Goal: Check status: Check status

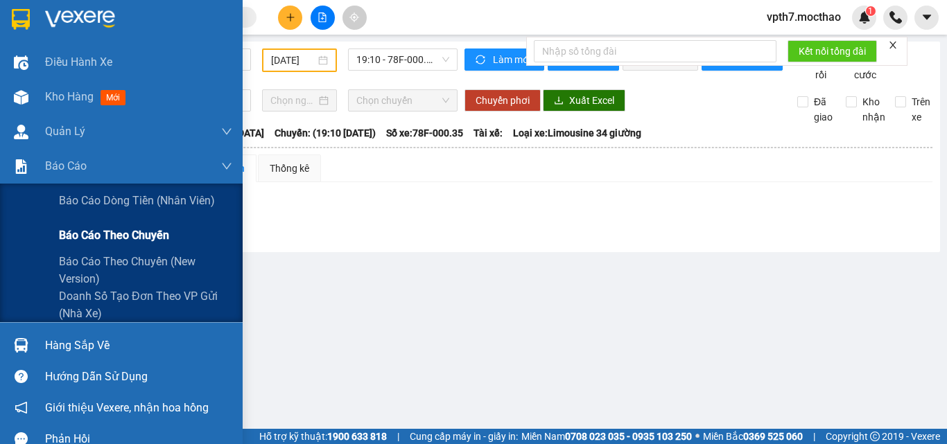
click at [103, 230] on span "Báo cáo theo chuyến" at bounding box center [114, 235] width 110 height 17
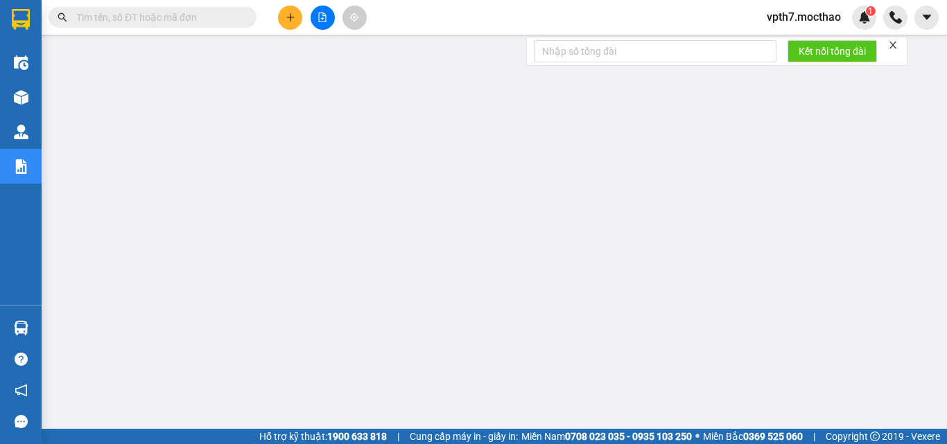
click at [328, 18] on button at bounding box center [322, 18] width 24 height 24
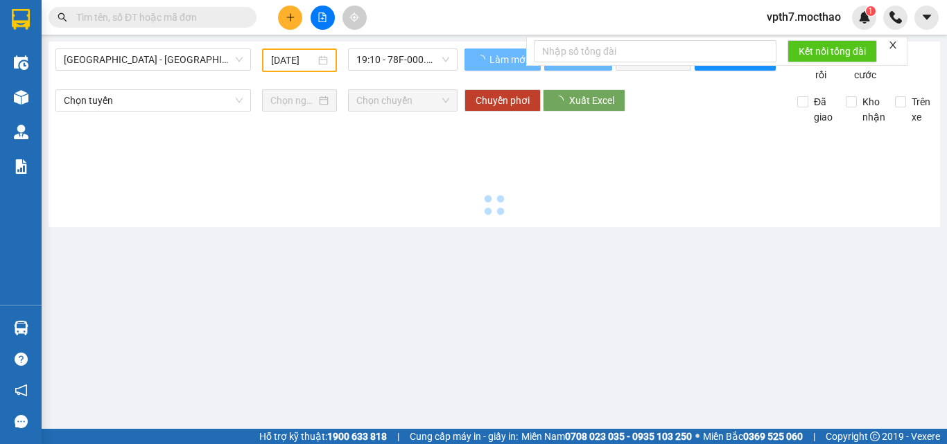
type input "[DATE]"
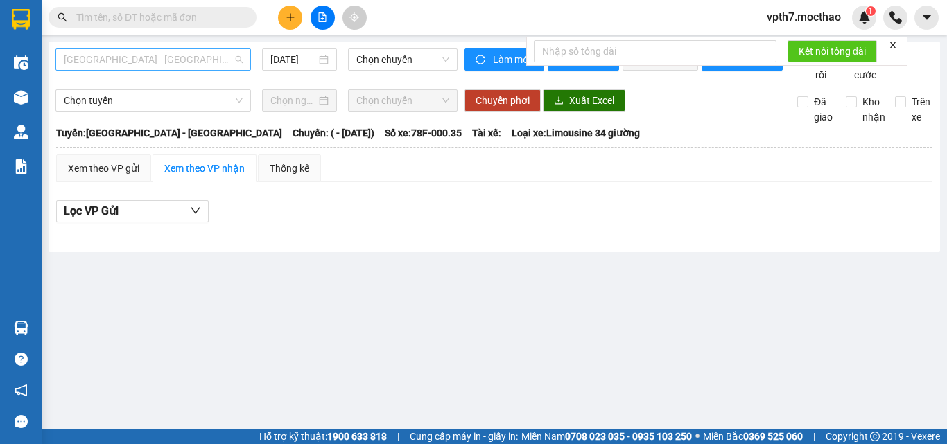
click at [103, 58] on span "[GEOGRAPHIC_DATA] - [GEOGRAPHIC_DATA]" at bounding box center [153, 59] width 179 height 21
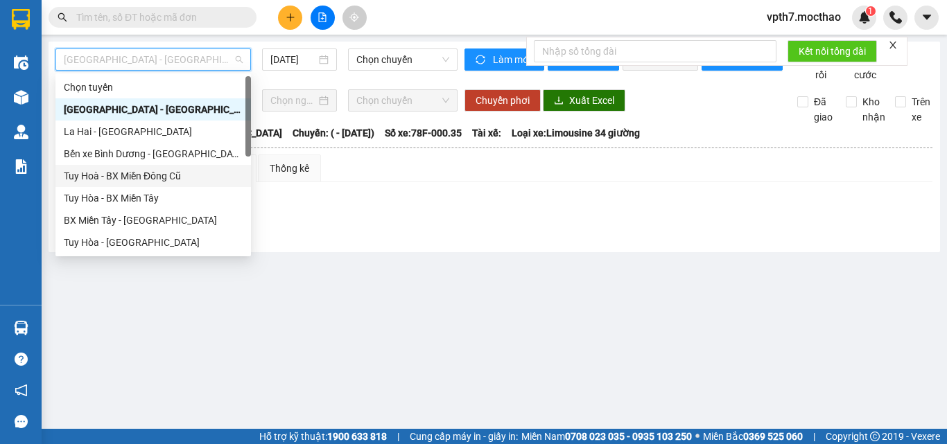
scroll to position [139, 0]
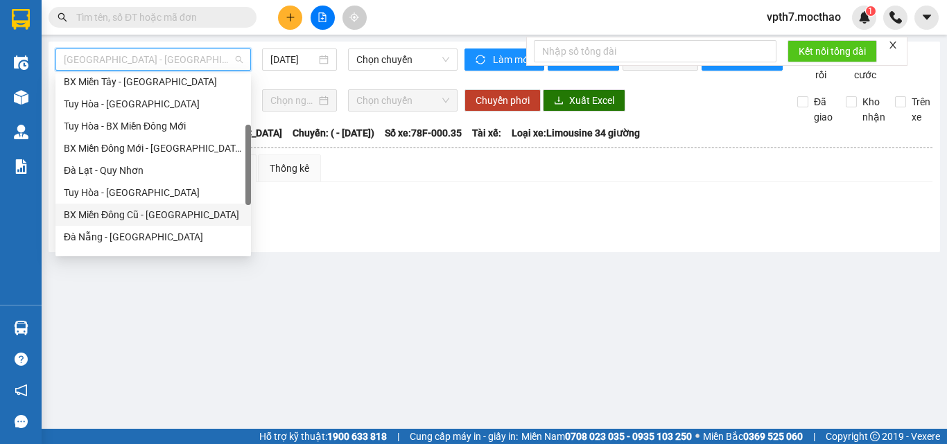
click at [116, 214] on div "BX Miền Đông Cũ - [GEOGRAPHIC_DATA]" at bounding box center [153, 214] width 179 height 15
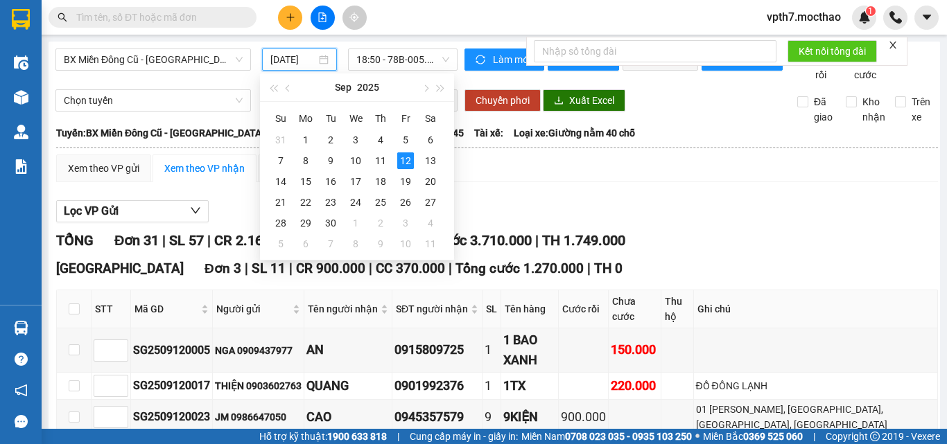
click at [297, 64] on input "[DATE]" at bounding box center [293, 59] width 46 height 15
click at [355, 159] on div "10" at bounding box center [355, 160] width 17 height 17
type input "[DATE]"
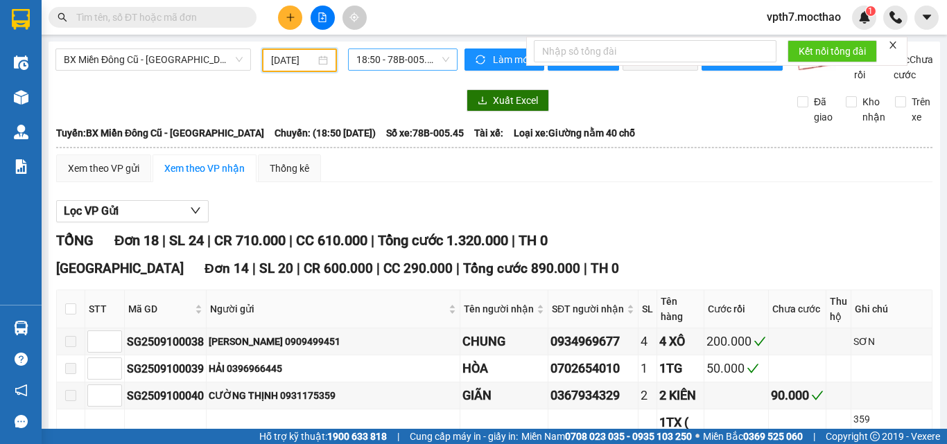
click at [411, 50] on span "18:50 - 78B-005.45" at bounding box center [402, 59] width 93 height 21
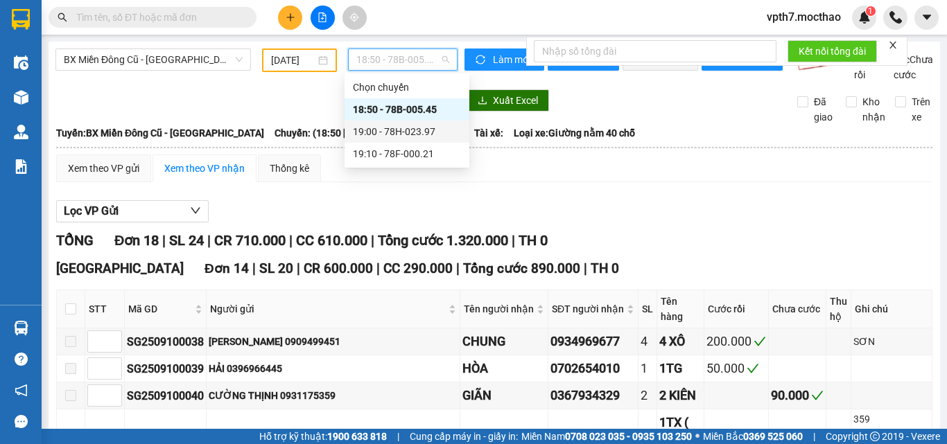
click at [421, 127] on div "19:00 - 78H-023.97" at bounding box center [407, 131] width 108 height 15
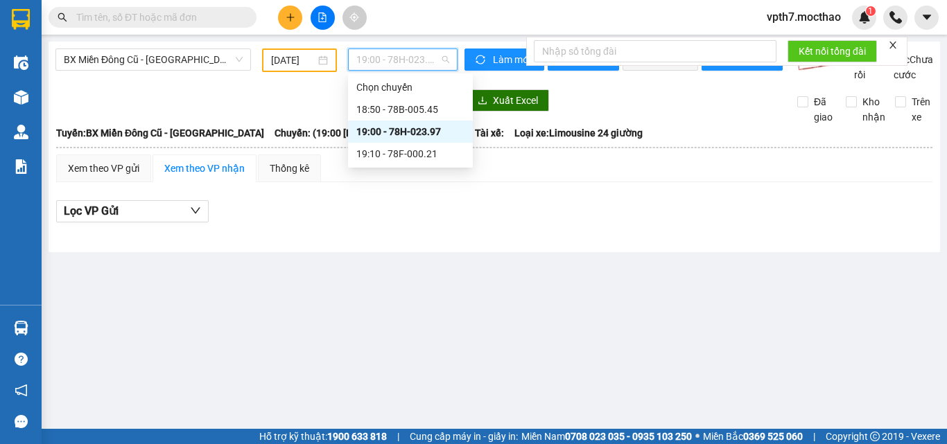
click at [424, 60] on span "19:00 - 78H-023.97" at bounding box center [402, 59] width 93 height 21
click at [420, 160] on div "19:10 - 78F-000.21" at bounding box center [410, 153] width 108 height 15
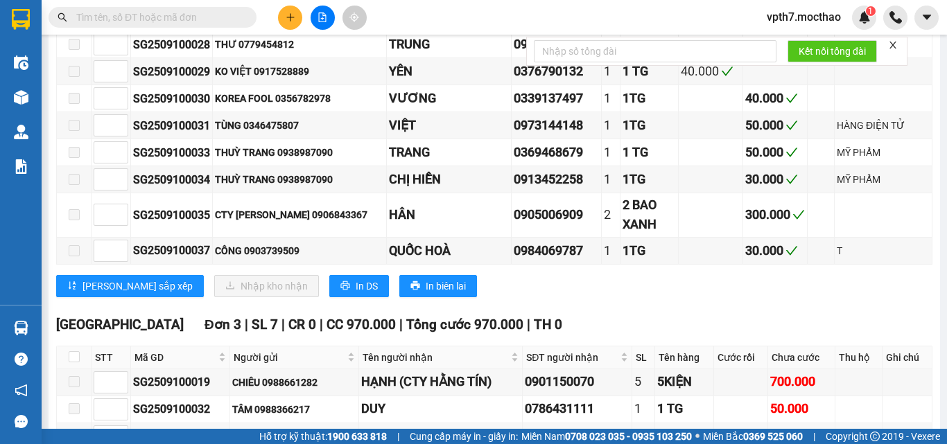
scroll to position [1314, 0]
